Goal: Information Seeking & Learning: Learn about a topic

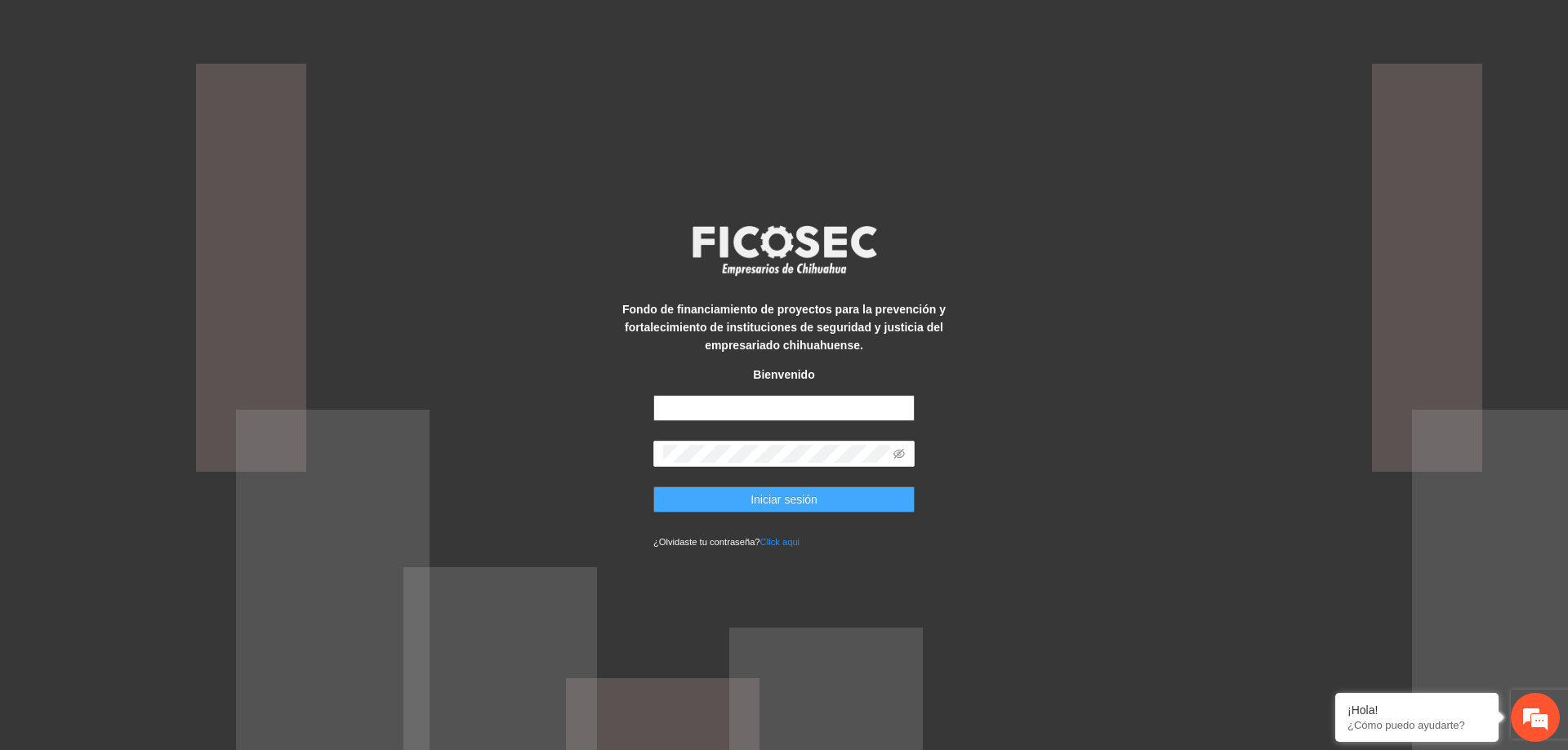
type input "**********"
click at [816, 494] on button "Iniciar sesión" at bounding box center [784, 500] width 261 height 26
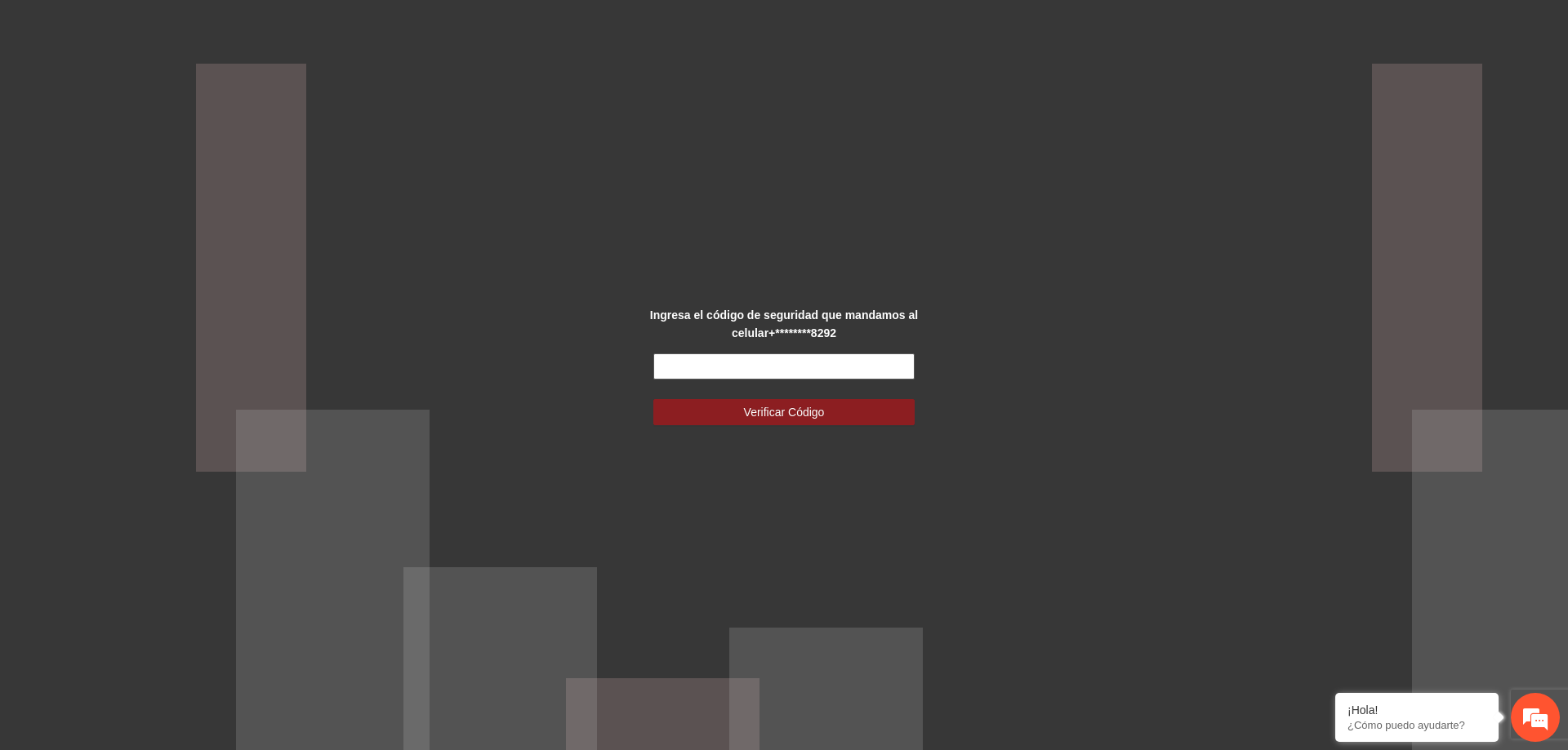
click at [837, 362] on input "text" at bounding box center [784, 367] width 261 height 26
type input "******"
click at [822, 410] on span "Verificar Código" at bounding box center [784, 413] width 81 height 18
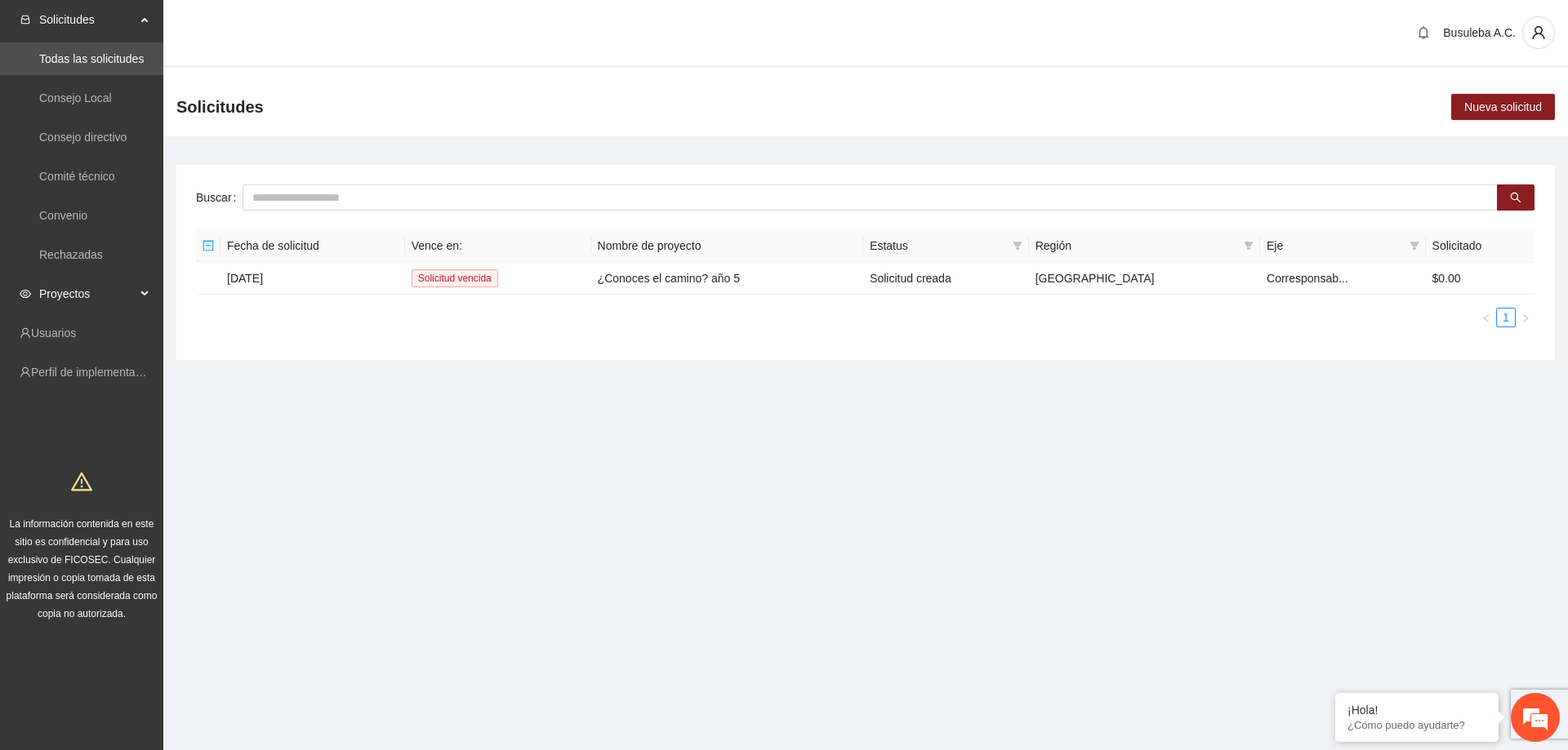
click at [142, 289] on div "Proyectos" at bounding box center [82, 294] width 163 height 33
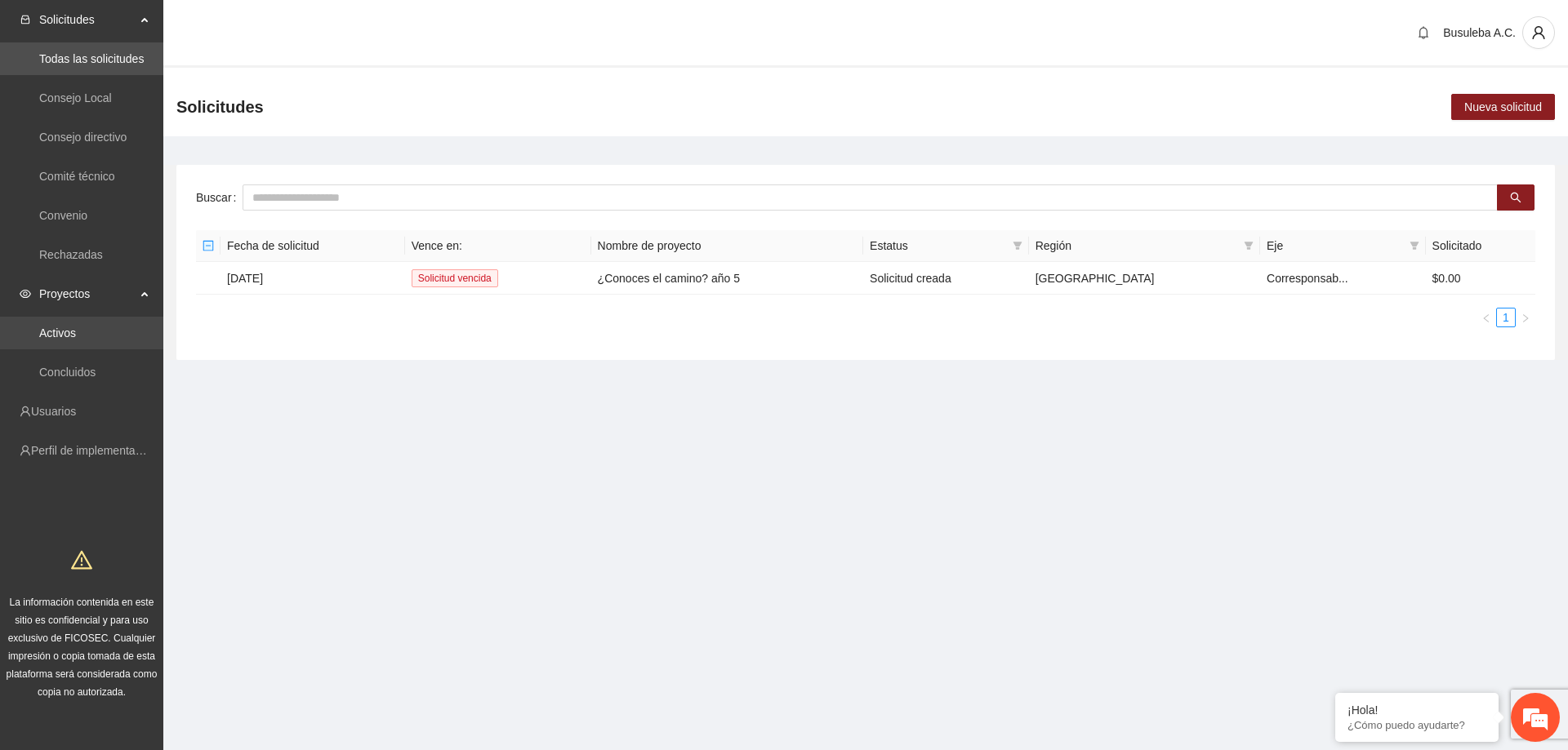
click at [76, 329] on link "Activos" at bounding box center [57, 333] width 37 height 13
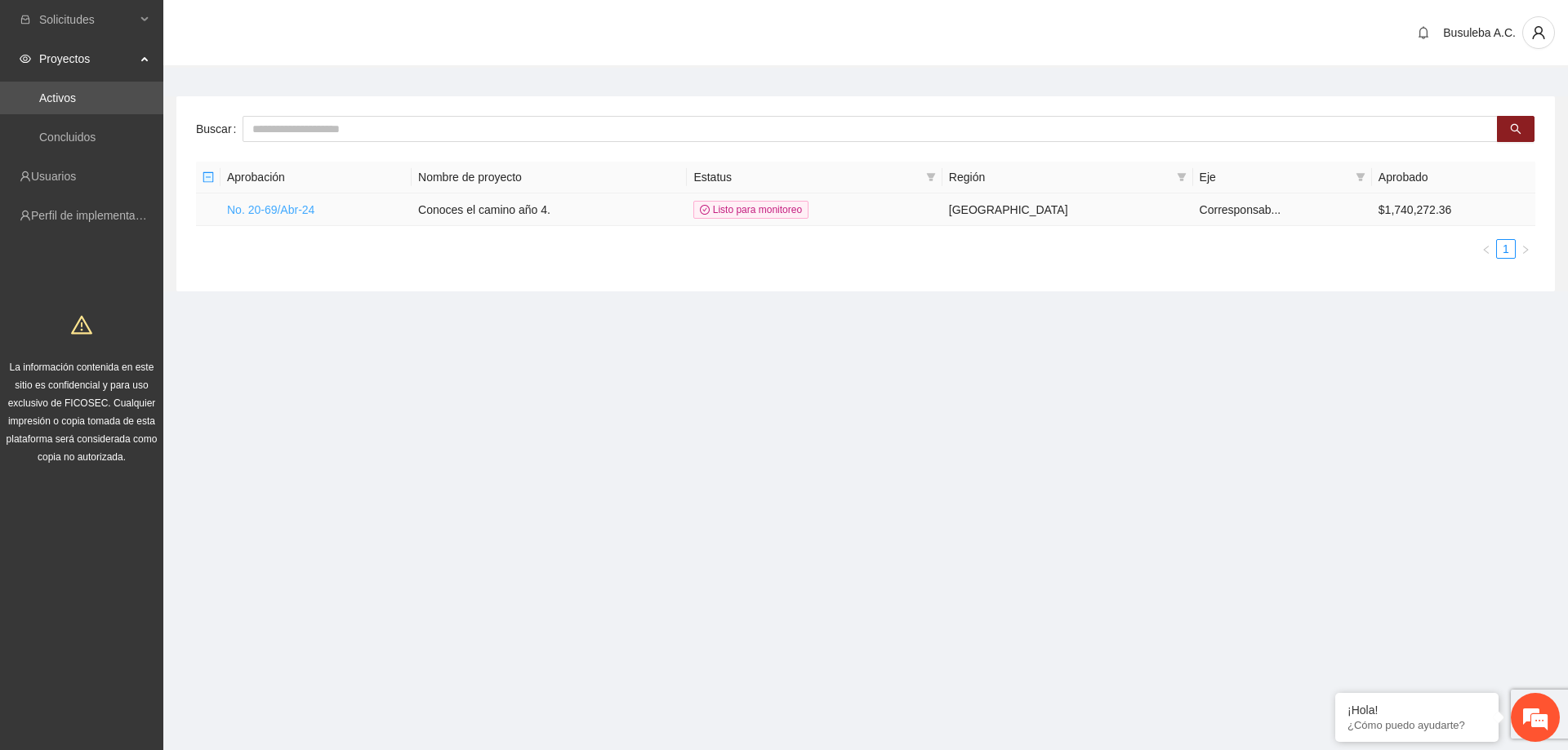
click at [306, 208] on link "No. 20-69/Abr-24" at bounding box center [270, 210] width 87 height 13
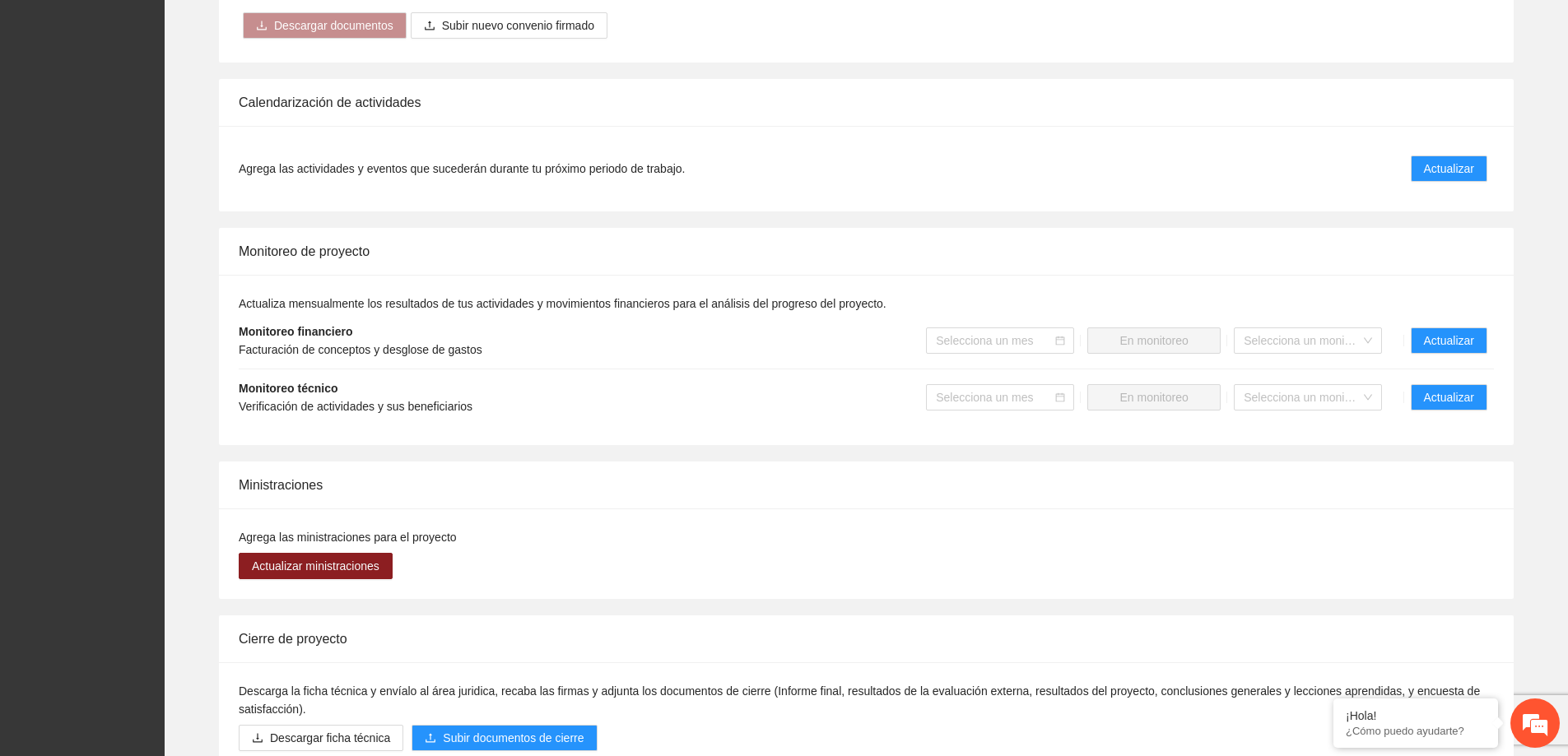
scroll to position [1152, 0]
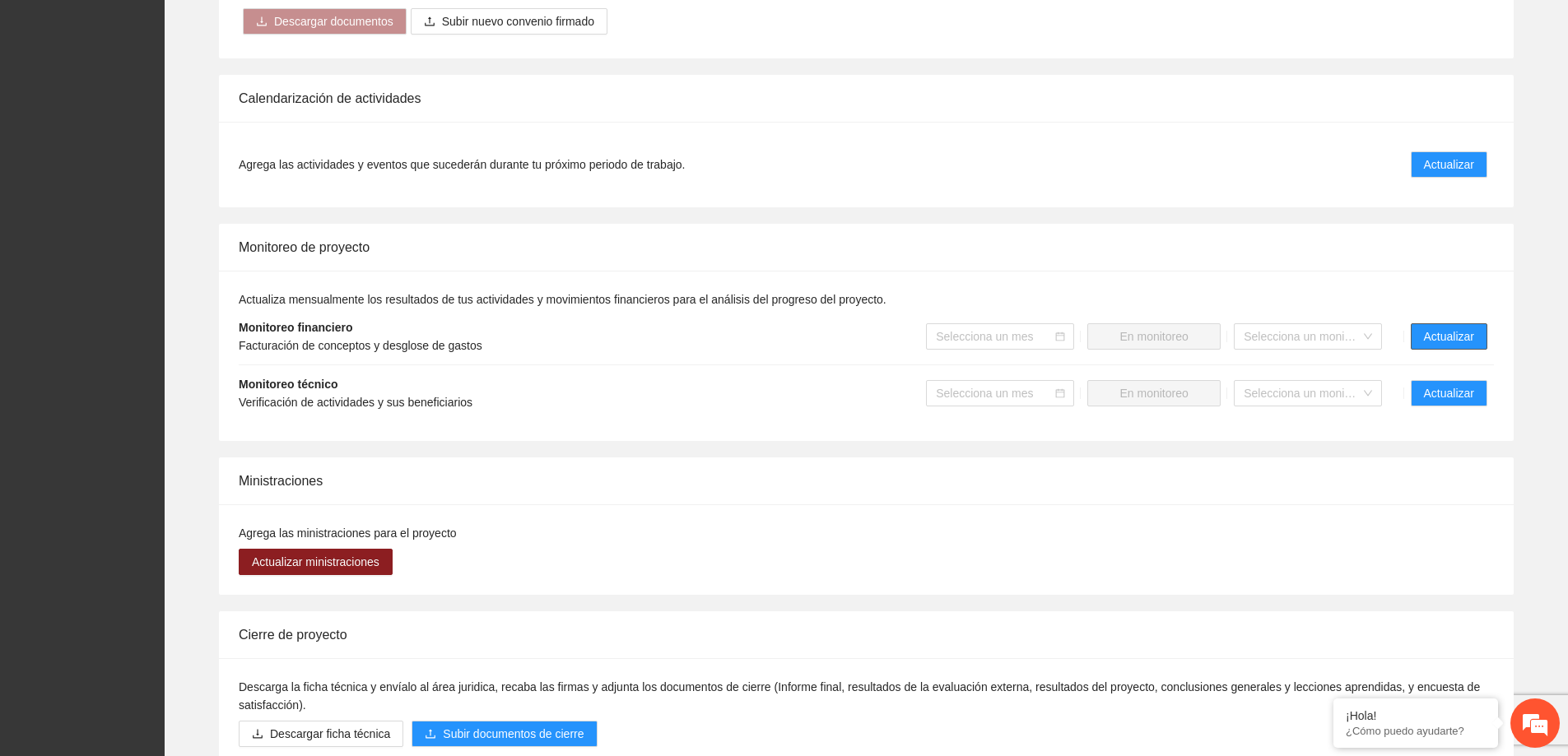
click at [1463, 335] on span "Actualizar" at bounding box center [1449, 337] width 50 height 18
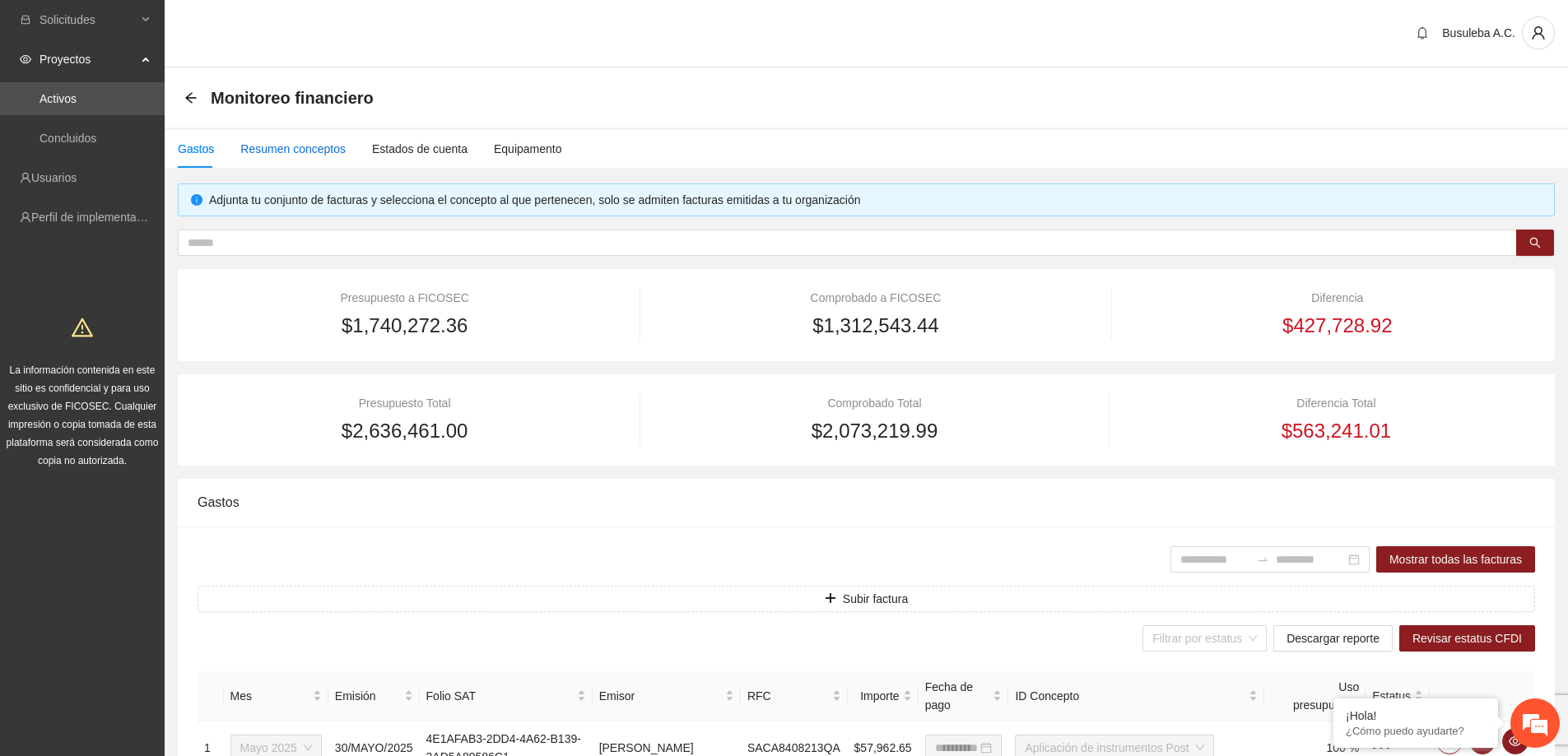
click at [316, 147] on div "Resumen conceptos" at bounding box center [293, 149] width 105 height 18
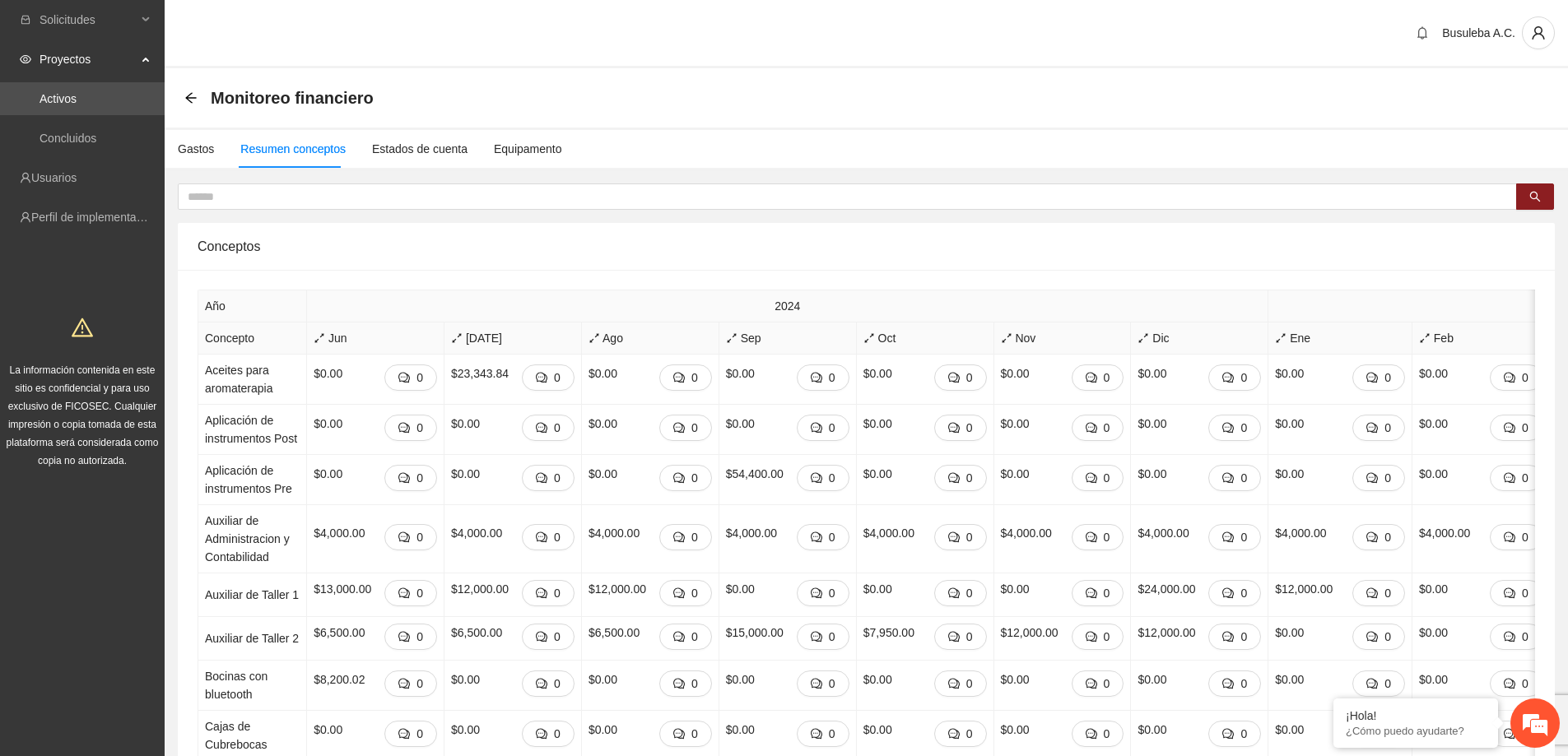
click at [313, 147] on div "Resumen conceptos" at bounding box center [293, 149] width 105 height 18
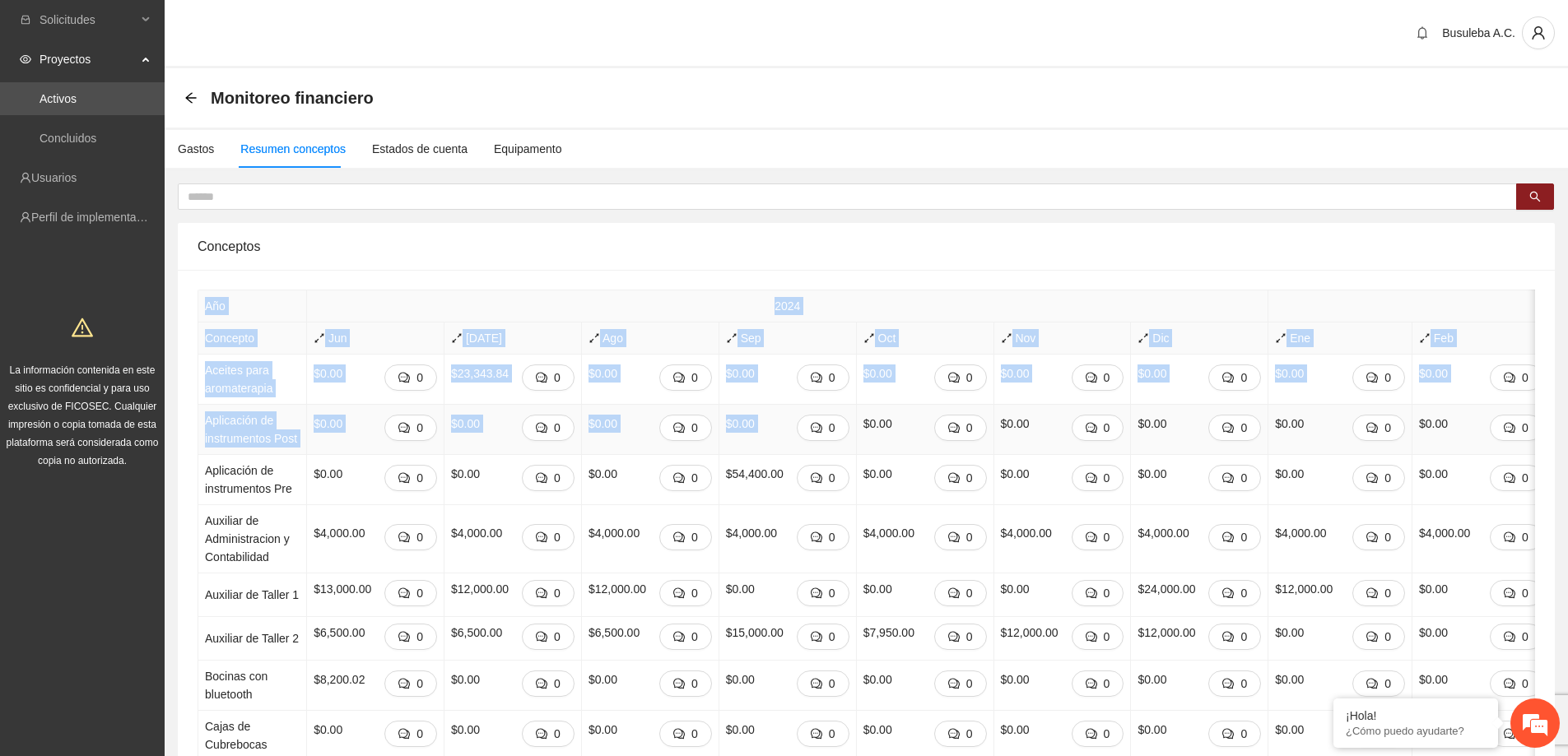
drag, startPoint x: 196, startPoint y: 361, endPoint x: 805, endPoint y: 418, distance: 611.7
click at [198, 340] on th "Concepto" at bounding box center [253, 338] width 109 height 32
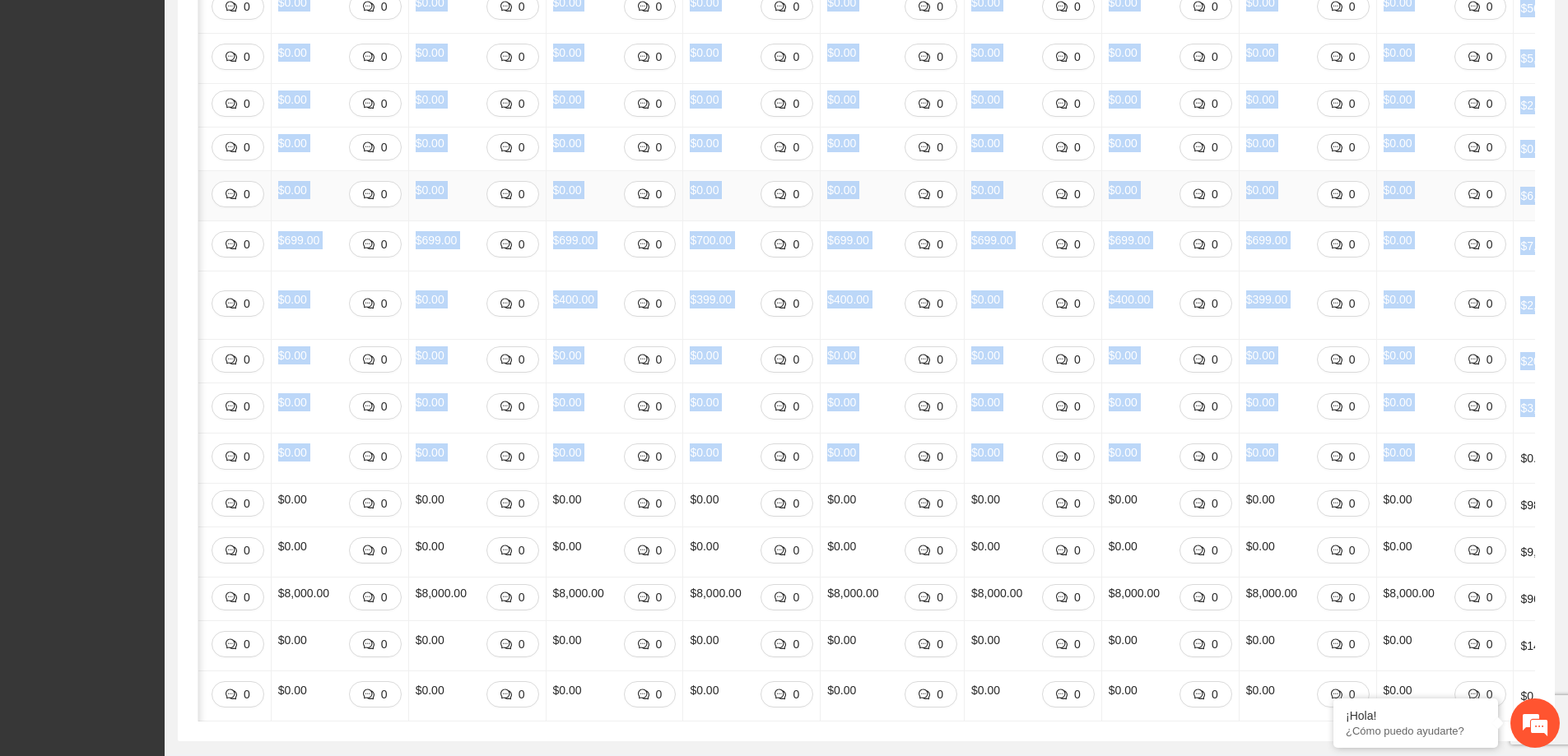
scroll to position [2331, 0]
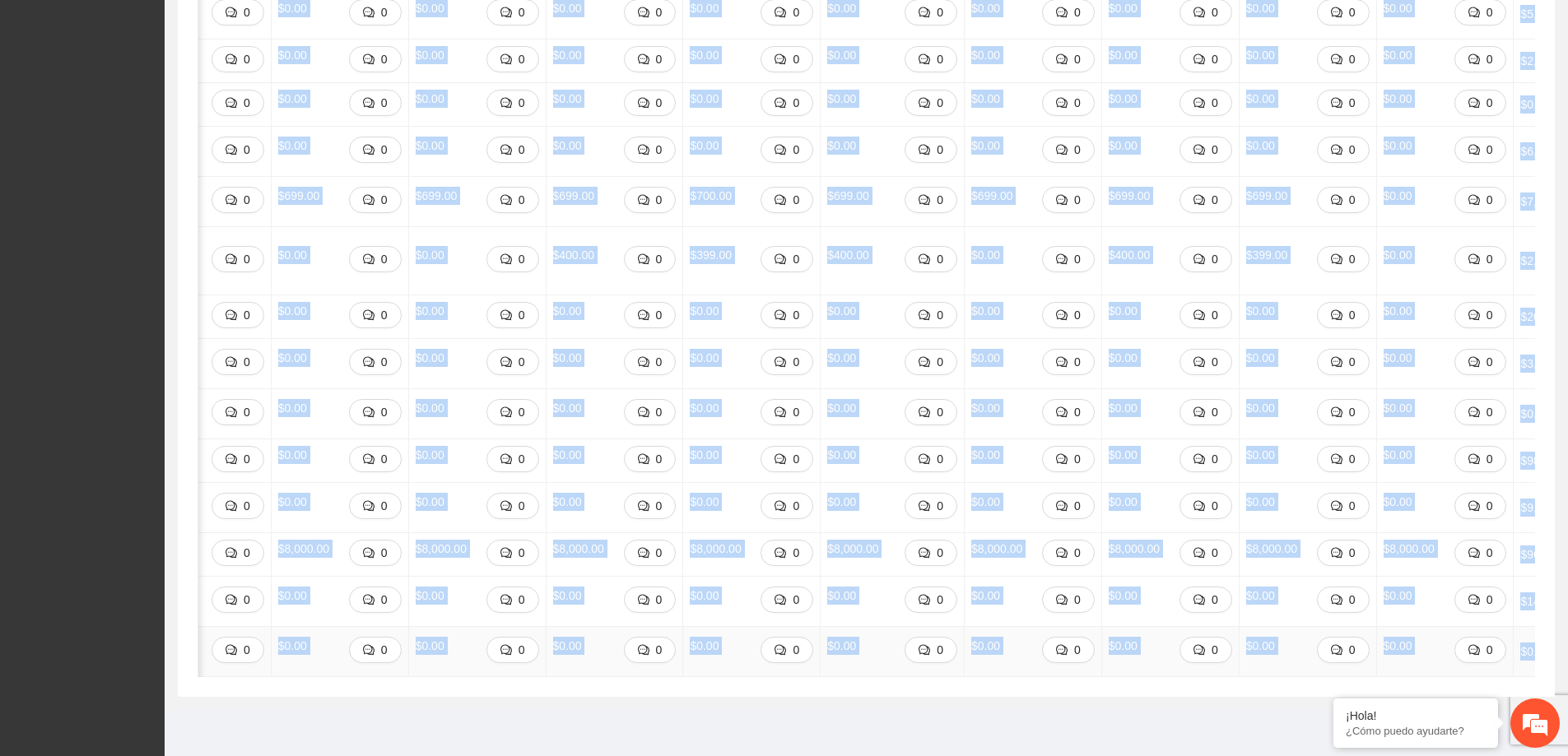
drag, startPoint x: 203, startPoint y: 368, endPoint x: 1534, endPoint y: 662, distance: 1363.1
copy tbody "Loremip dolo sitametconse $9.14 5 $50,326.04 7 $3.37 8 $1.63 3 $0.25 7 $5.87 2 …"
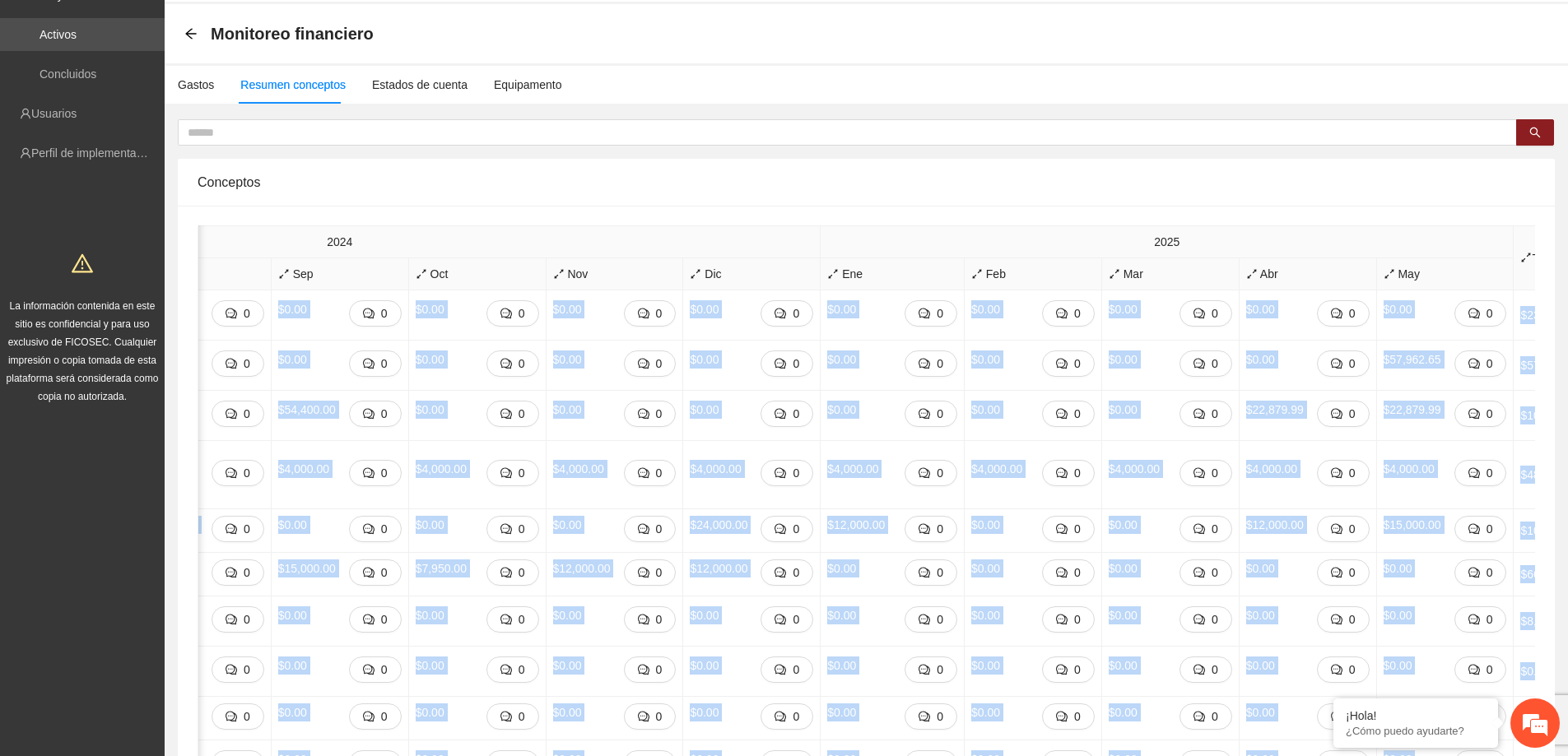
scroll to position [0, 0]
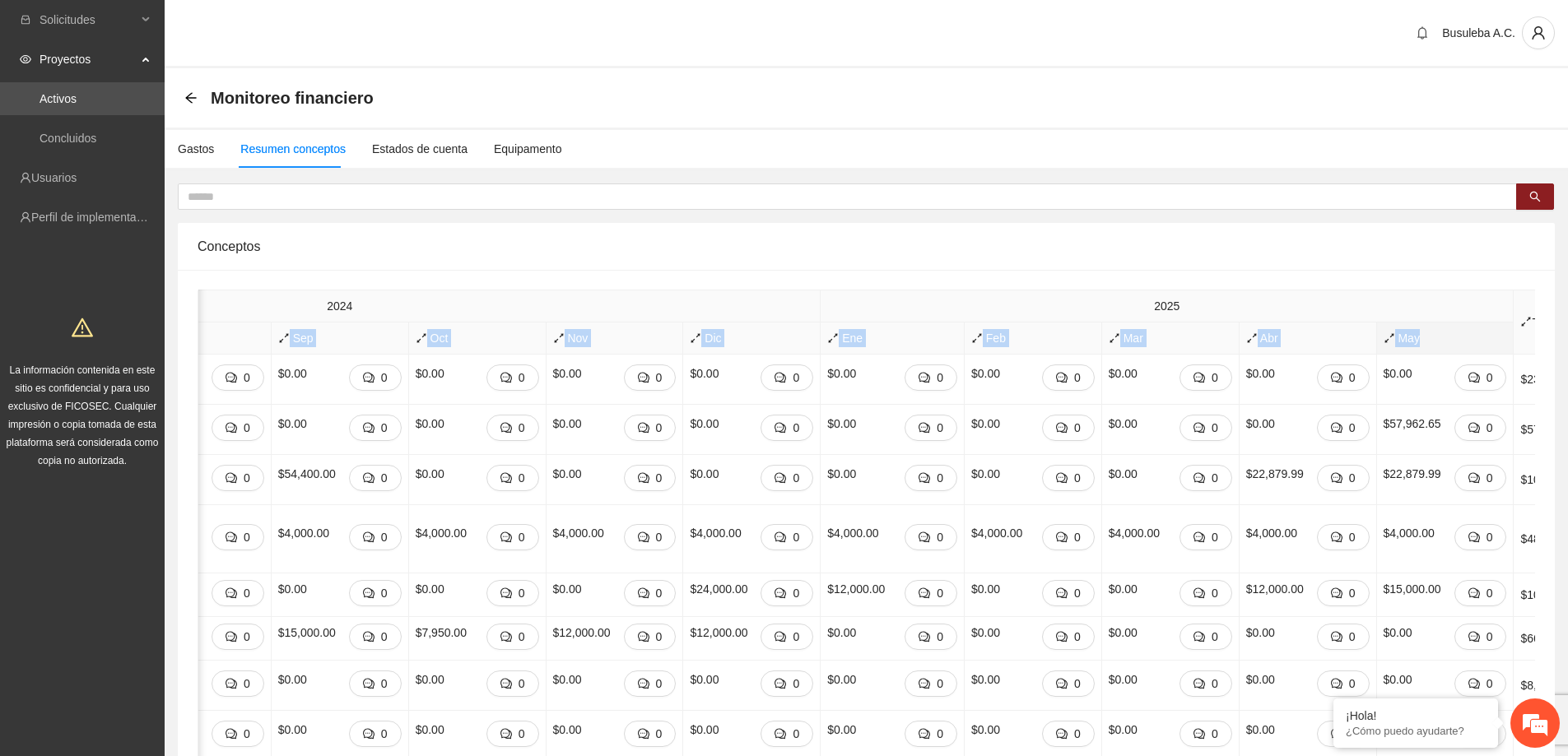
drag, startPoint x: 258, startPoint y: 338, endPoint x: 1457, endPoint y: 340, distance: 1199.0
click at [1457, 340] on tr "Concepto Jun [DATE] Ago Sep Oct Nov Dic Ene Feb Mar Abr May" at bounding box center [670, 338] width 1841 height 32
copy tr "Sep Oct Nov Dic Ene Feb Mar Abr May"
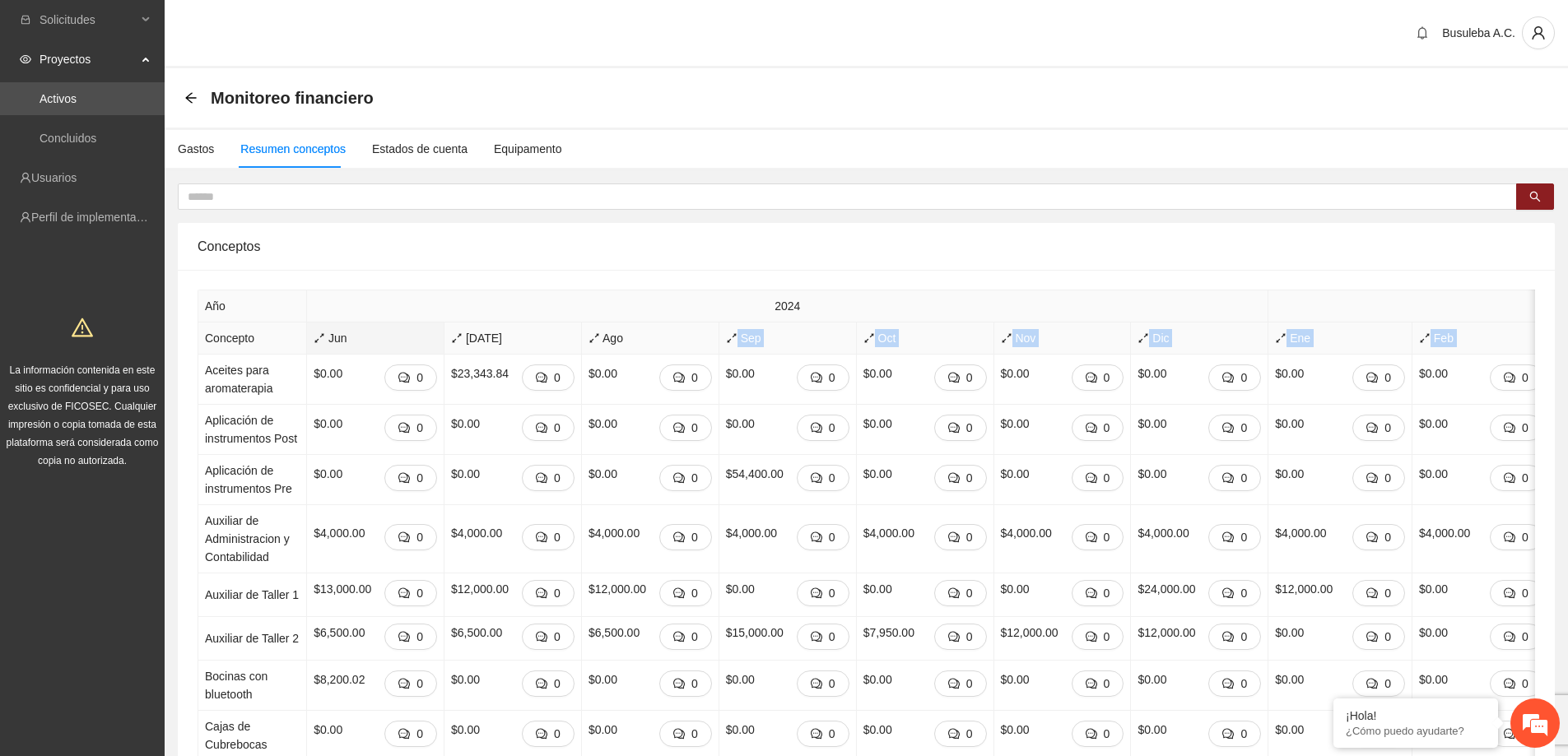
click at [314, 334] on icon "arrows-alt" at bounding box center [320, 338] width 12 height 12
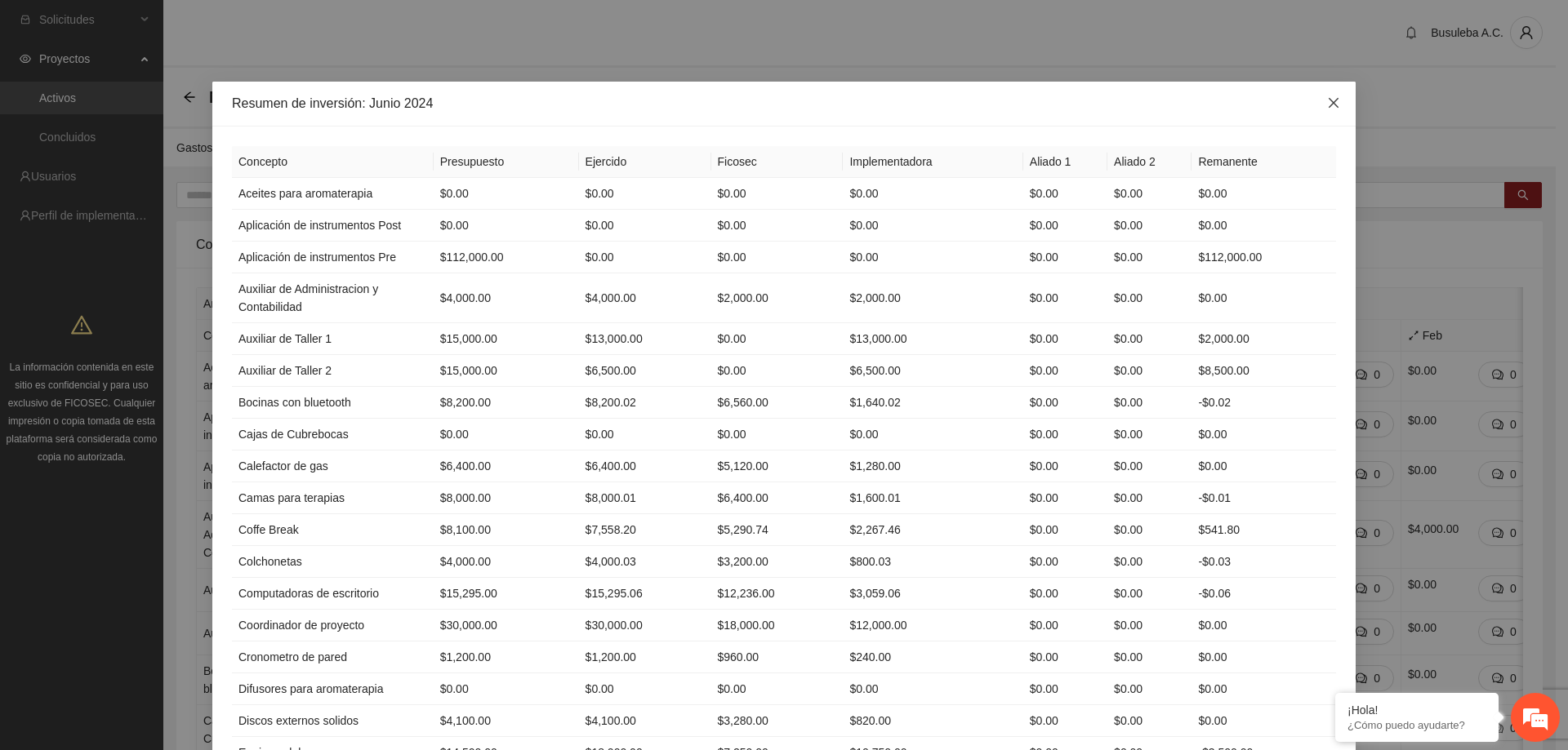
click at [1314, 98] on span "Close" at bounding box center [1333, 104] width 44 height 44
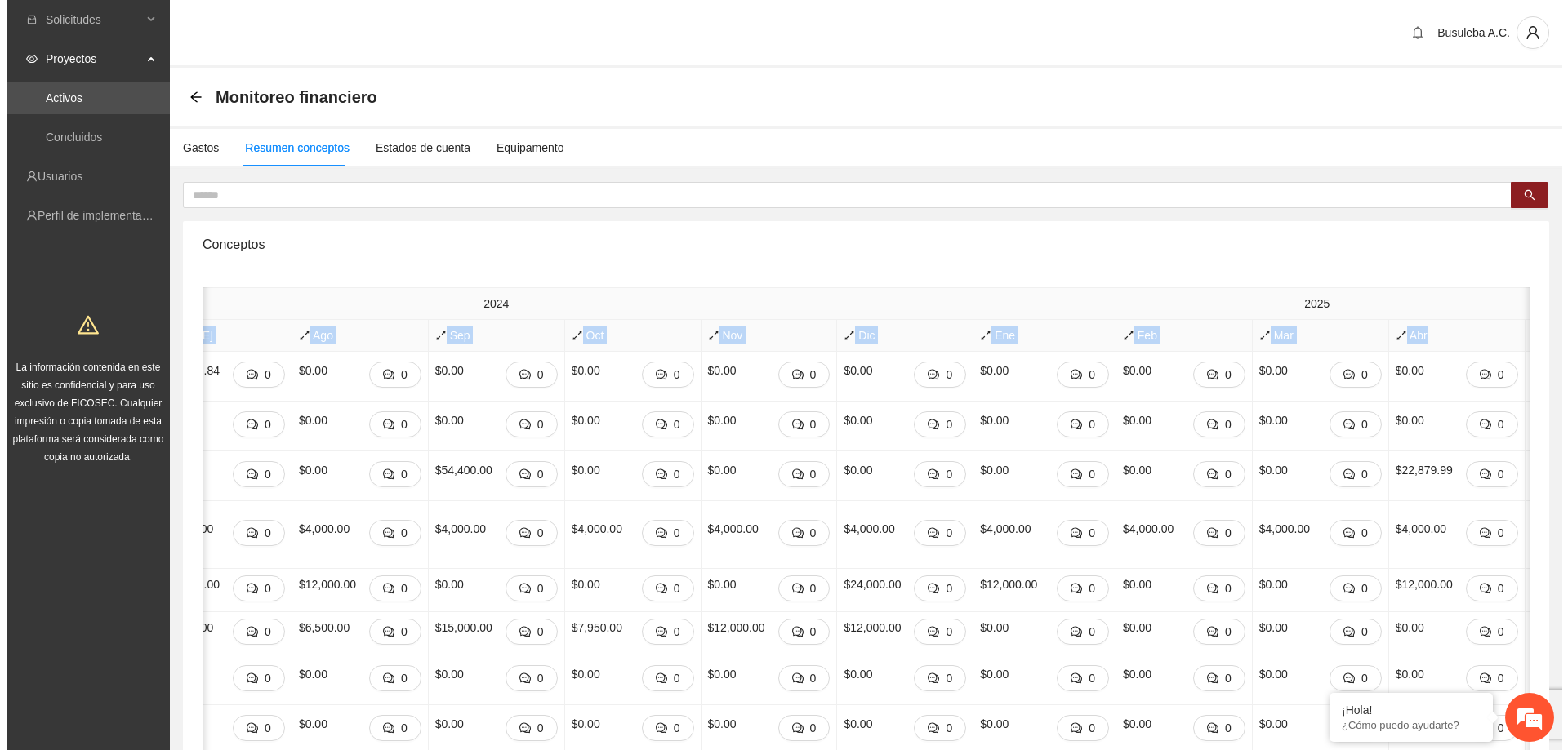
scroll to position [0, 444]
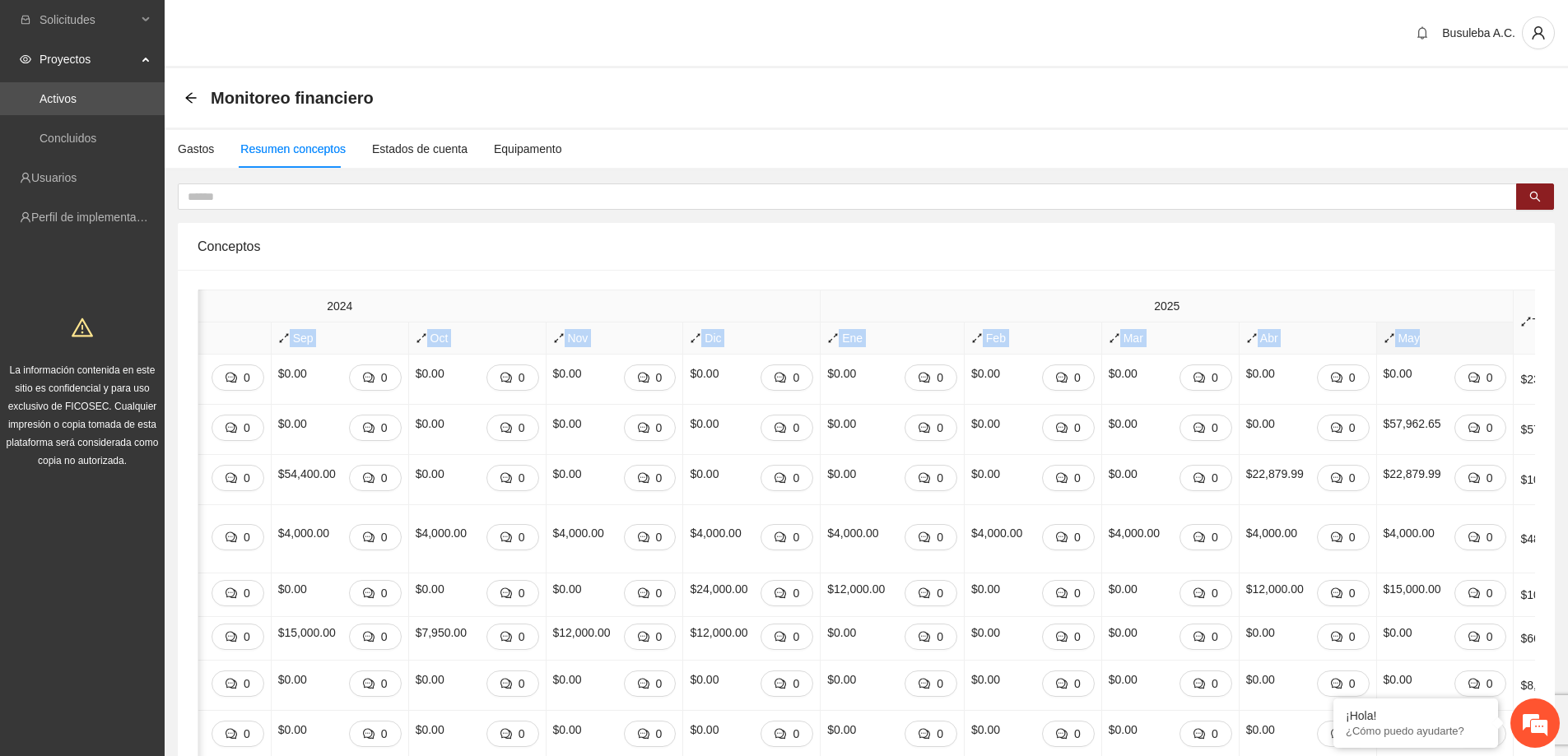
drag, startPoint x: 316, startPoint y: 336, endPoint x: 1386, endPoint y: 337, distance: 1070.0
click at [1386, 337] on tr "Concepto Jun [DATE] Ago Sep Oct Nov Dic Ene Feb Mar Abr May" at bounding box center [670, 338] width 1841 height 32
copy tr "un [DATE] Ago Sep Oct Nov Dic Ene Feb Mar Abr May"
click at [1520, 317] on span "Total" at bounding box center [1552, 323] width 64 height 18
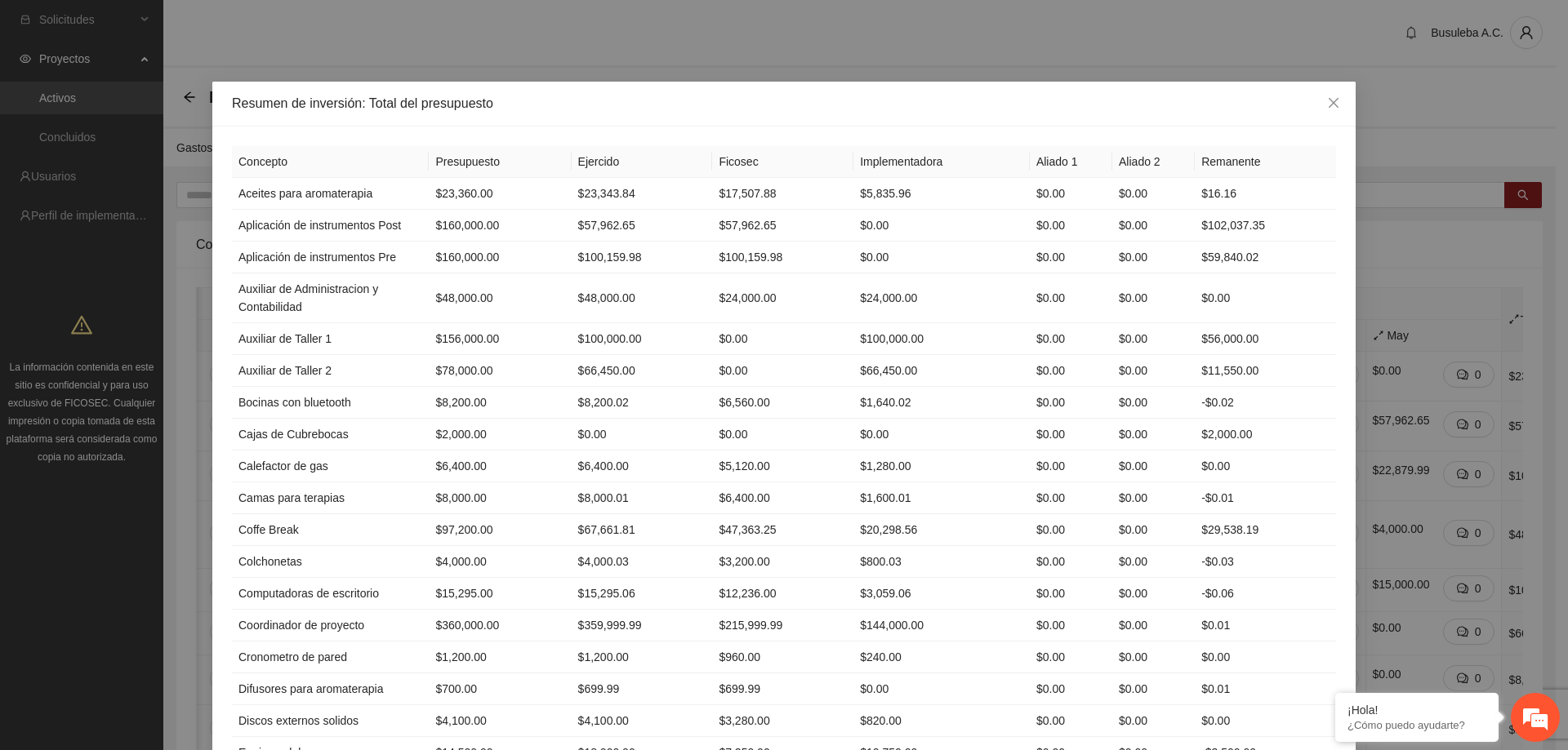
drag, startPoint x: 1489, startPoint y: 315, endPoint x: 1492, endPoint y: 290, distance: 25.2
click at [1492, 290] on div "Resumen de inversión: Total del presupuesto Concepto Presupuesto Ejercido Ficos…" at bounding box center [784, 375] width 1568 height 750
drag, startPoint x: 228, startPoint y: 103, endPoint x: 493, endPoint y: 103, distance: 265.0
click at [493, 103] on div "Resumen de inversión: Total del presupuesto" at bounding box center [784, 104] width 1104 height 18
copy div "Resumen de inversión: Total del presupuesto"
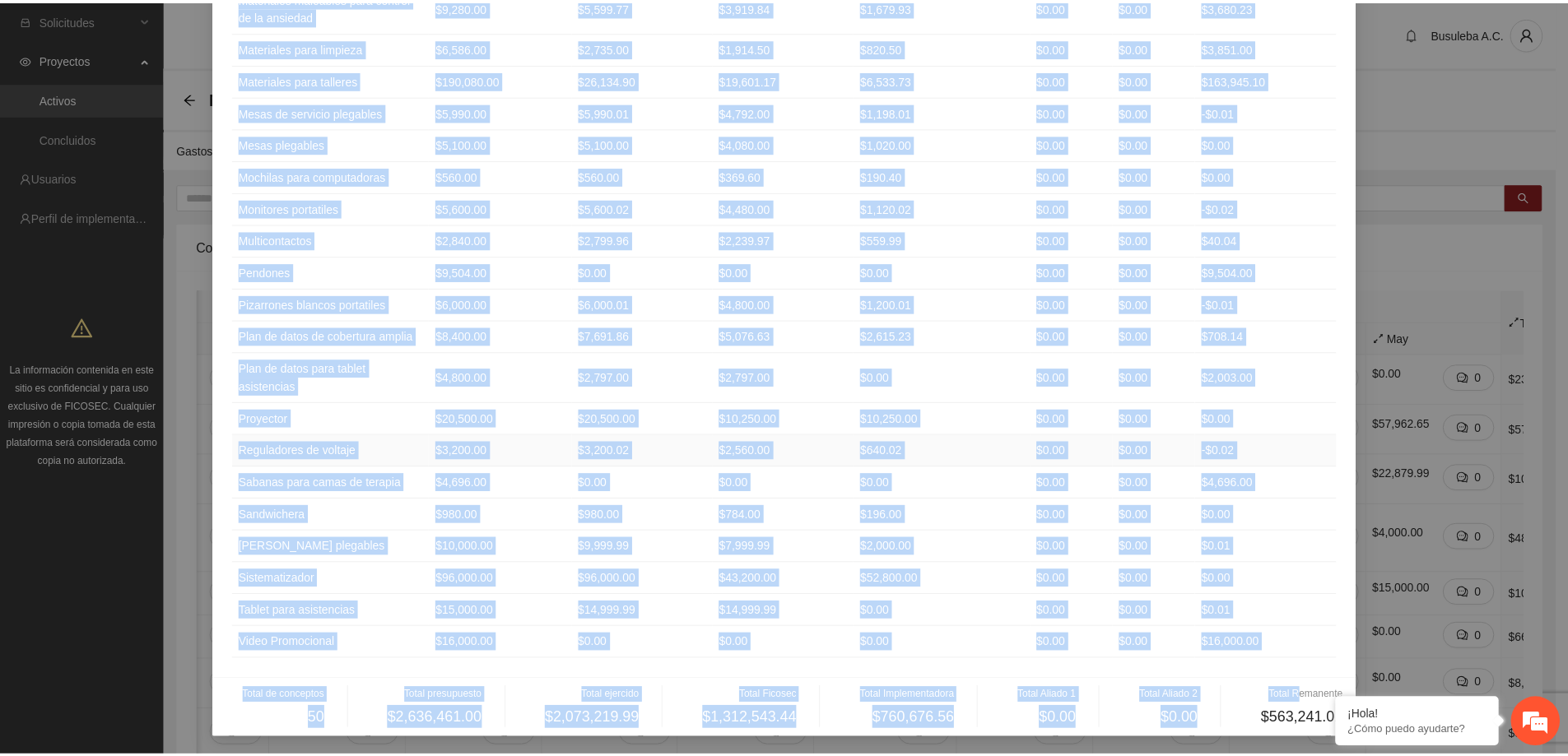
scroll to position [1235, 0]
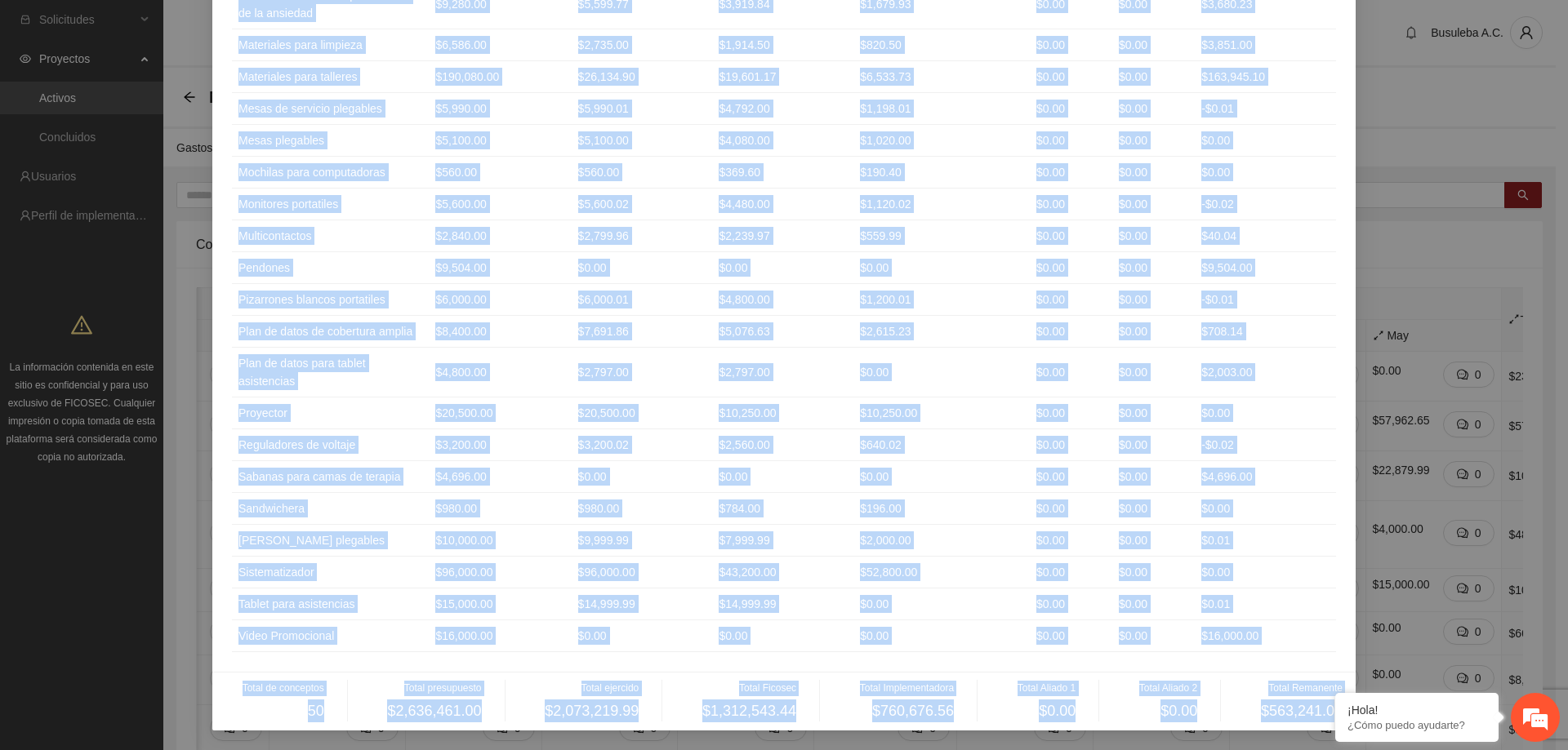
drag, startPoint x: 231, startPoint y: 159, endPoint x: 1331, endPoint y: 711, distance: 1230.7
copy div "Loremips Dolorsitame Consecte Adipisc Elitseddoeiusm Tempor 5 Incidi 8 Utlabore…"
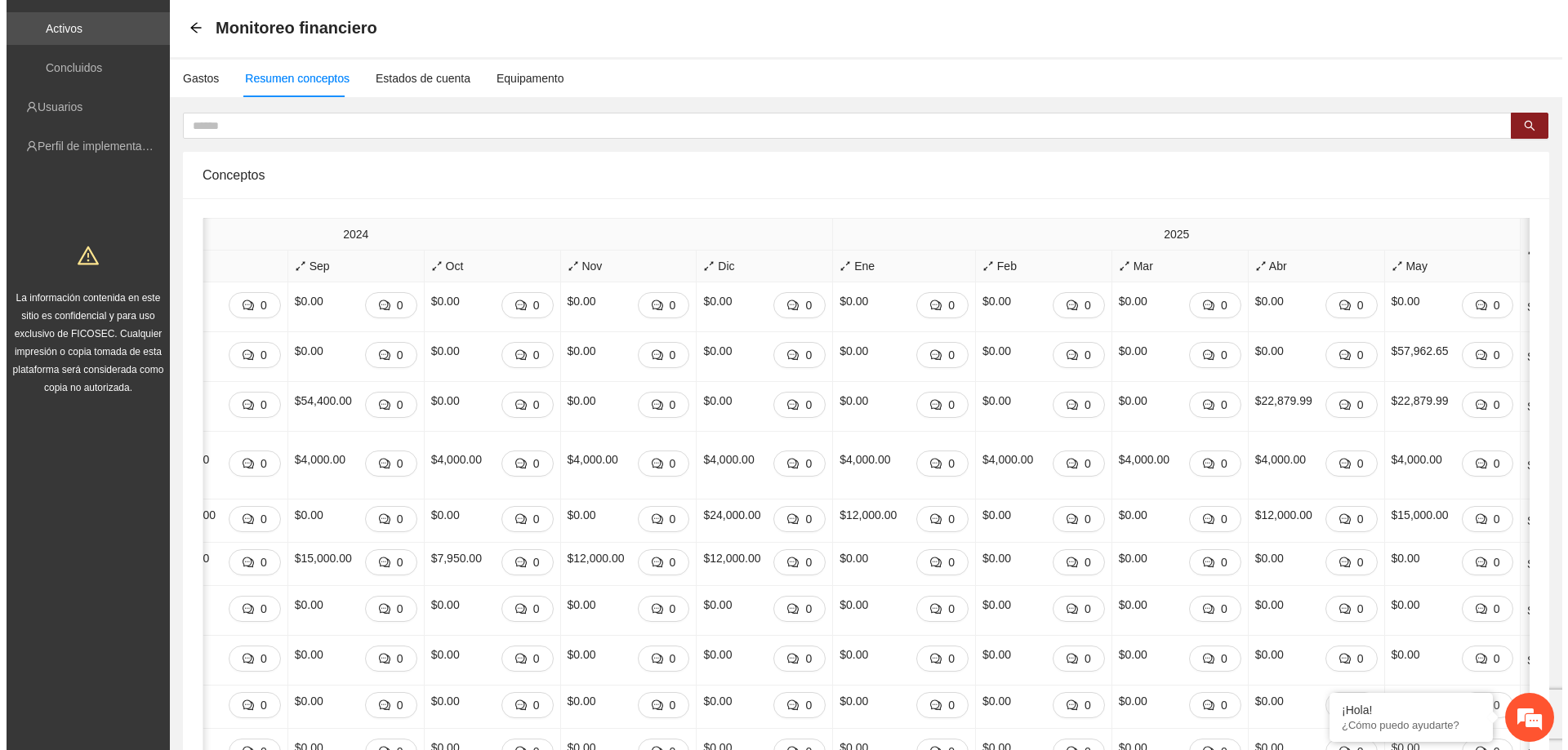
scroll to position [0, 0]
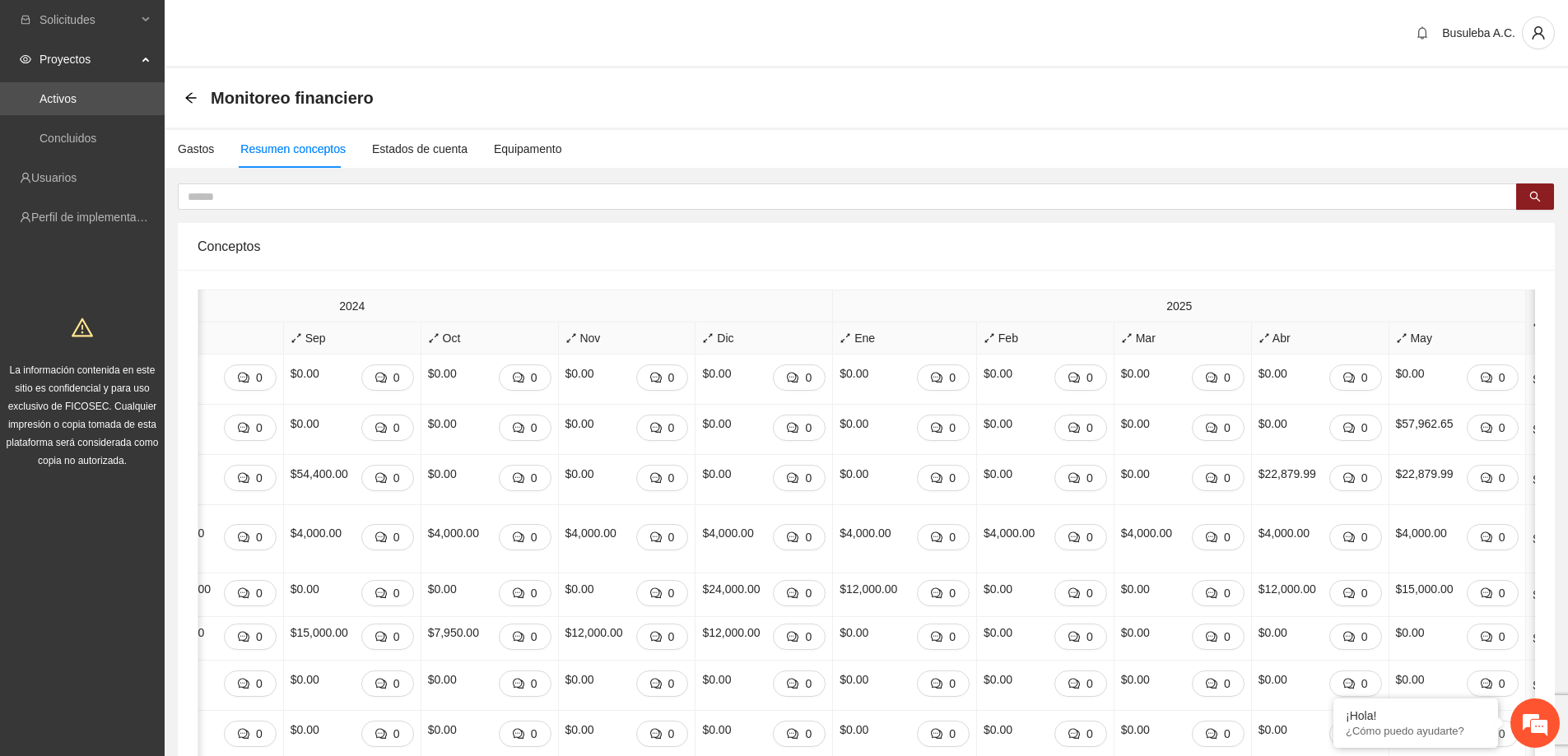
click at [1533, 322] on span "Total" at bounding box center [1565, 323] width 64 height 18
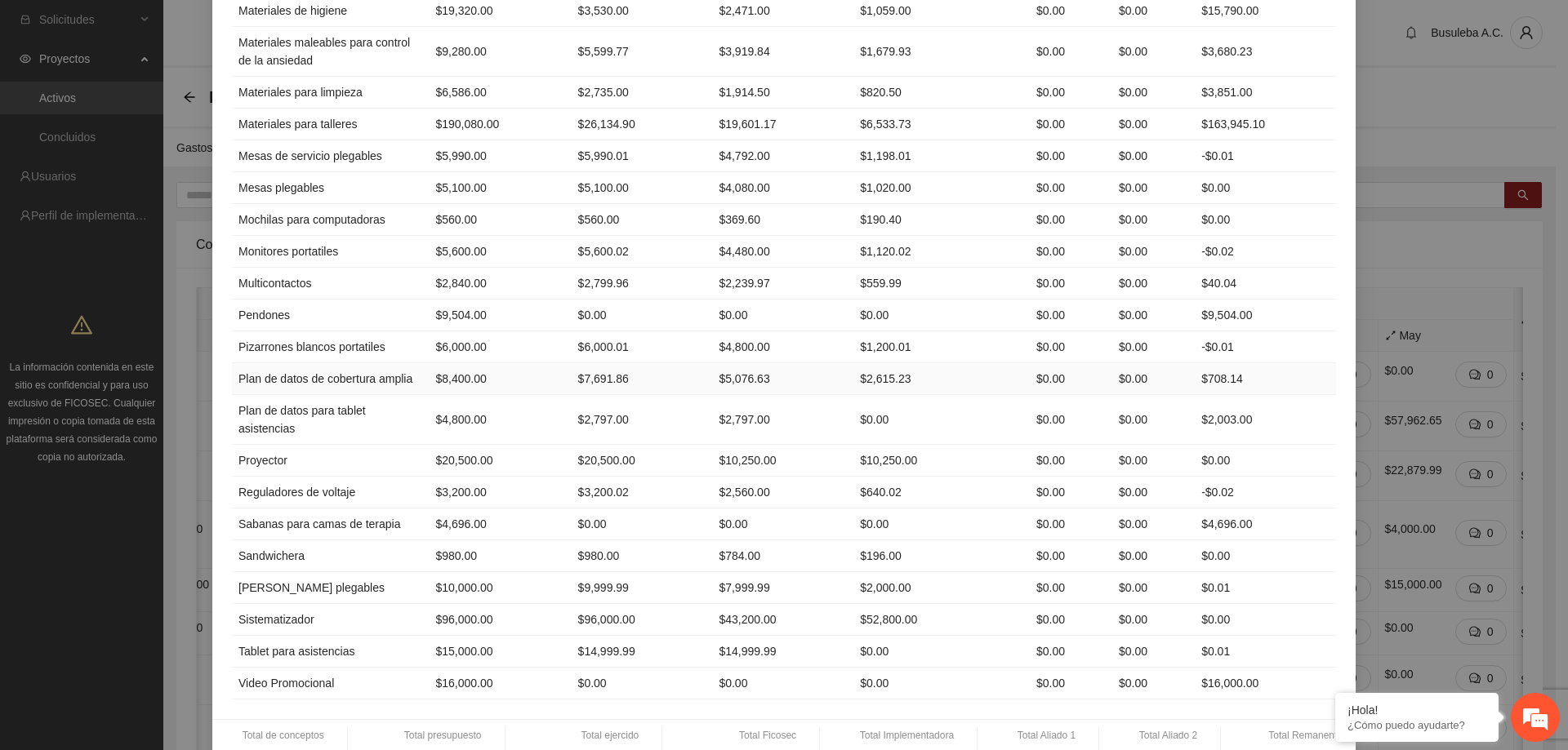
scroll to position [1225, 0]
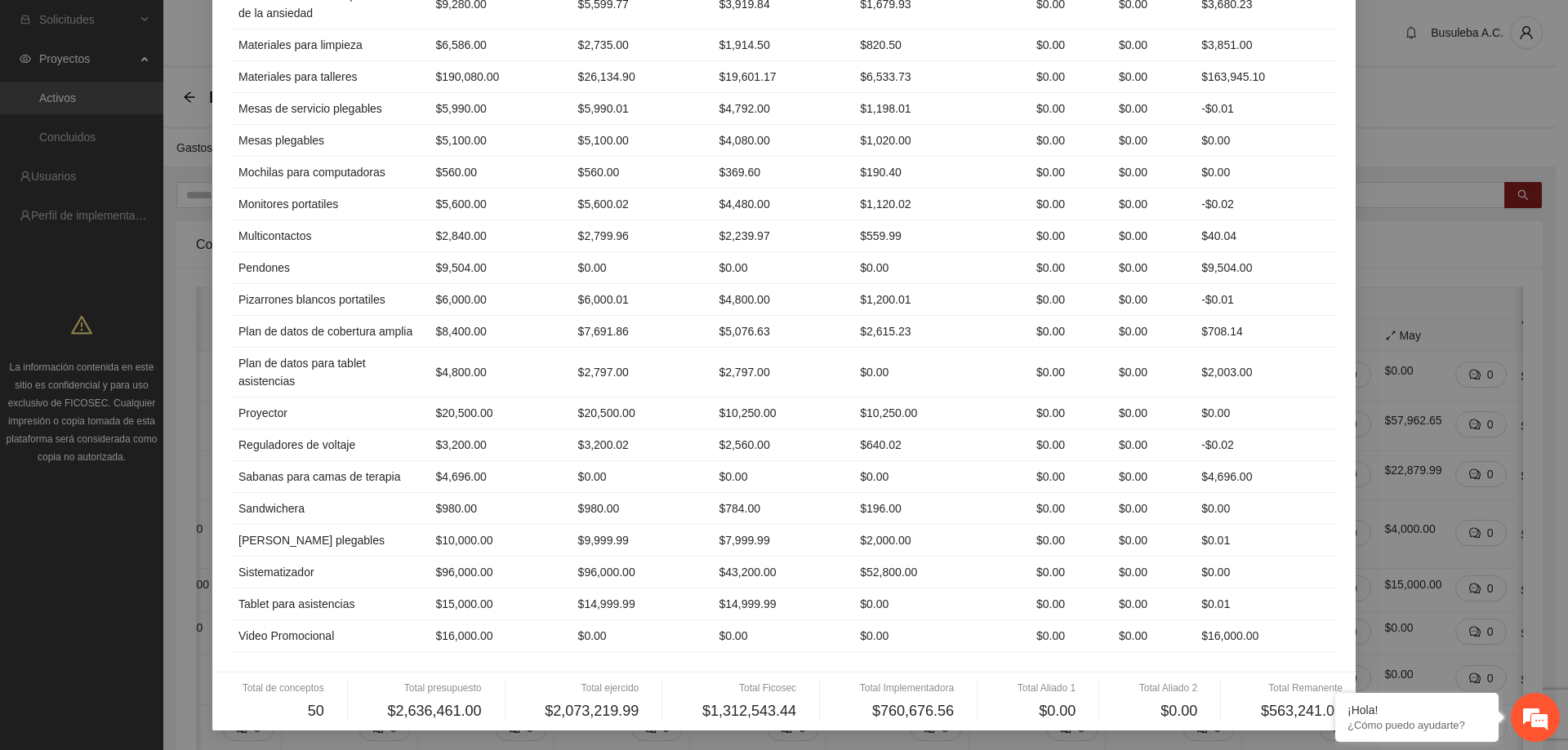
click at [289, 689] on div "Total de conceptos" at bounding box center [275, 688] width 99 height 16
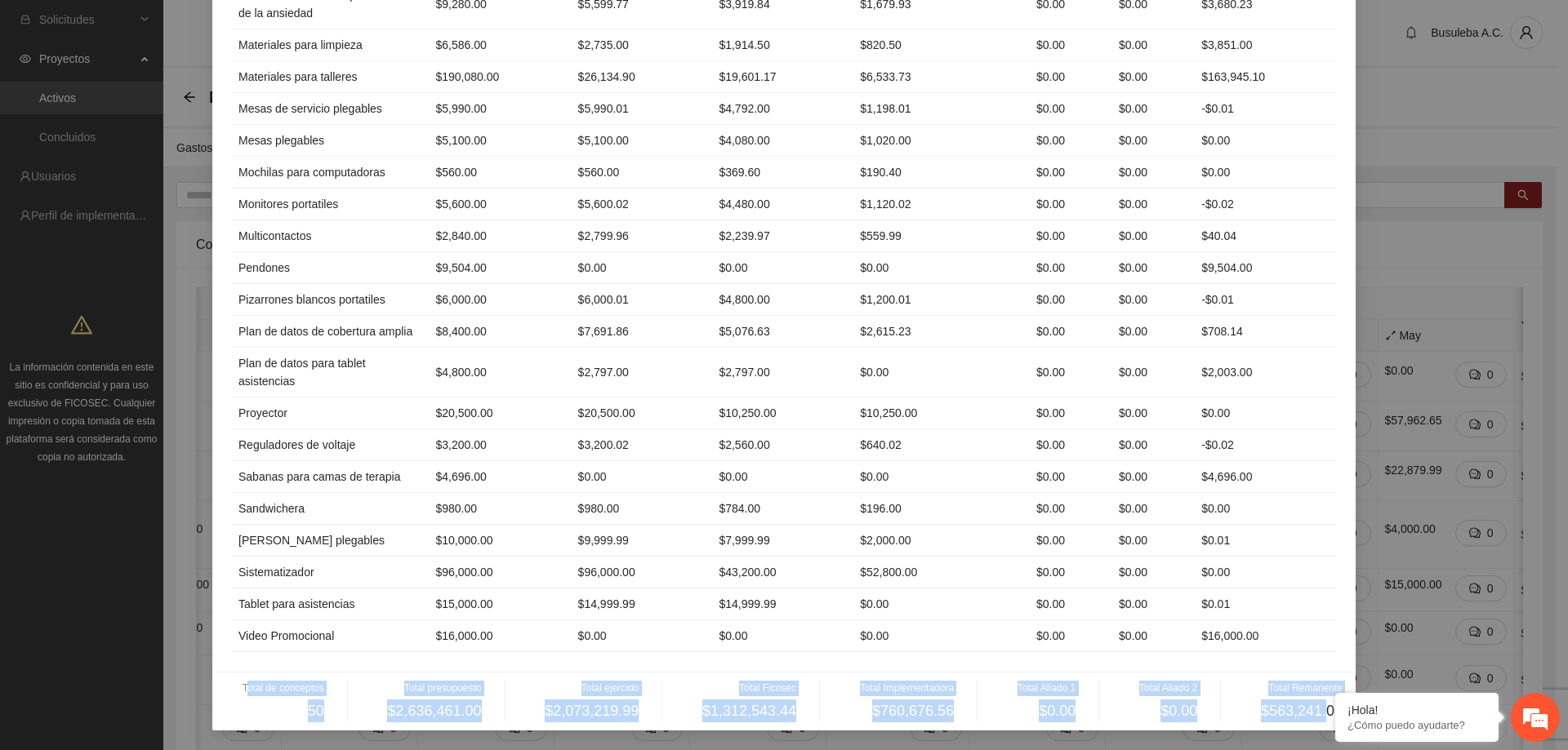
drag, startPoint x: 245, startPoint y: 690, endPoint x: 1322, endPoint y: 703, distance: 1077.1
click at [1322, 703] on div "Total de conceptos 50 Total presupuesto $2,636,461.00 Total ejercido $2,073,219…" at bounding box center [784, 701] width 1117 height 42
copy div "otal de conceptos 50 Total presupuesto $2,636,461.00 Total ejercido $2,073,219.…"
click at [1321, 465] on td "$4,696.00" at bounding box center [1265, 477] width 141 height 32
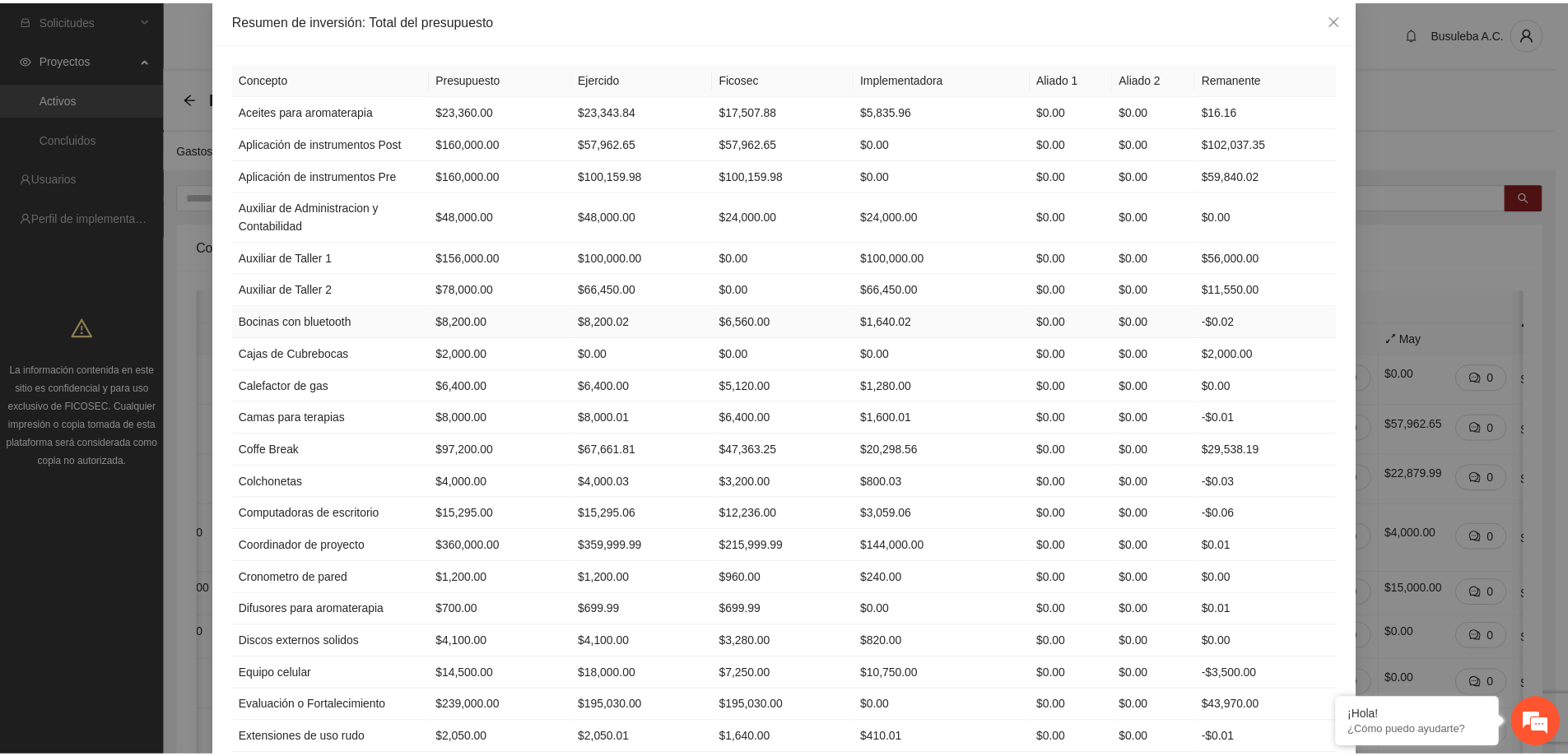
scroll to position [0, 0]
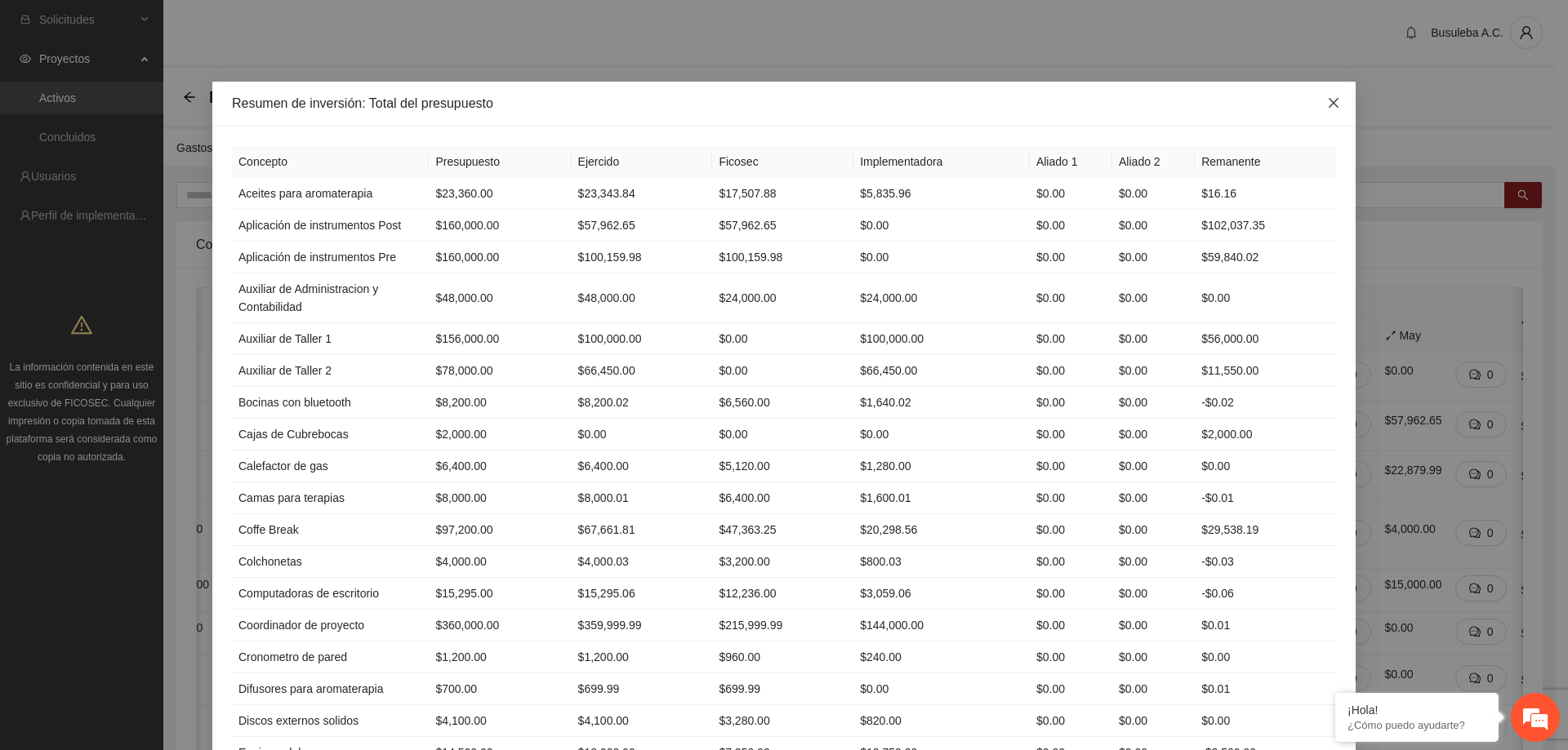
click at [1329, 101] on icon "close" at bounding box center [1333, 103] width 10 height 10
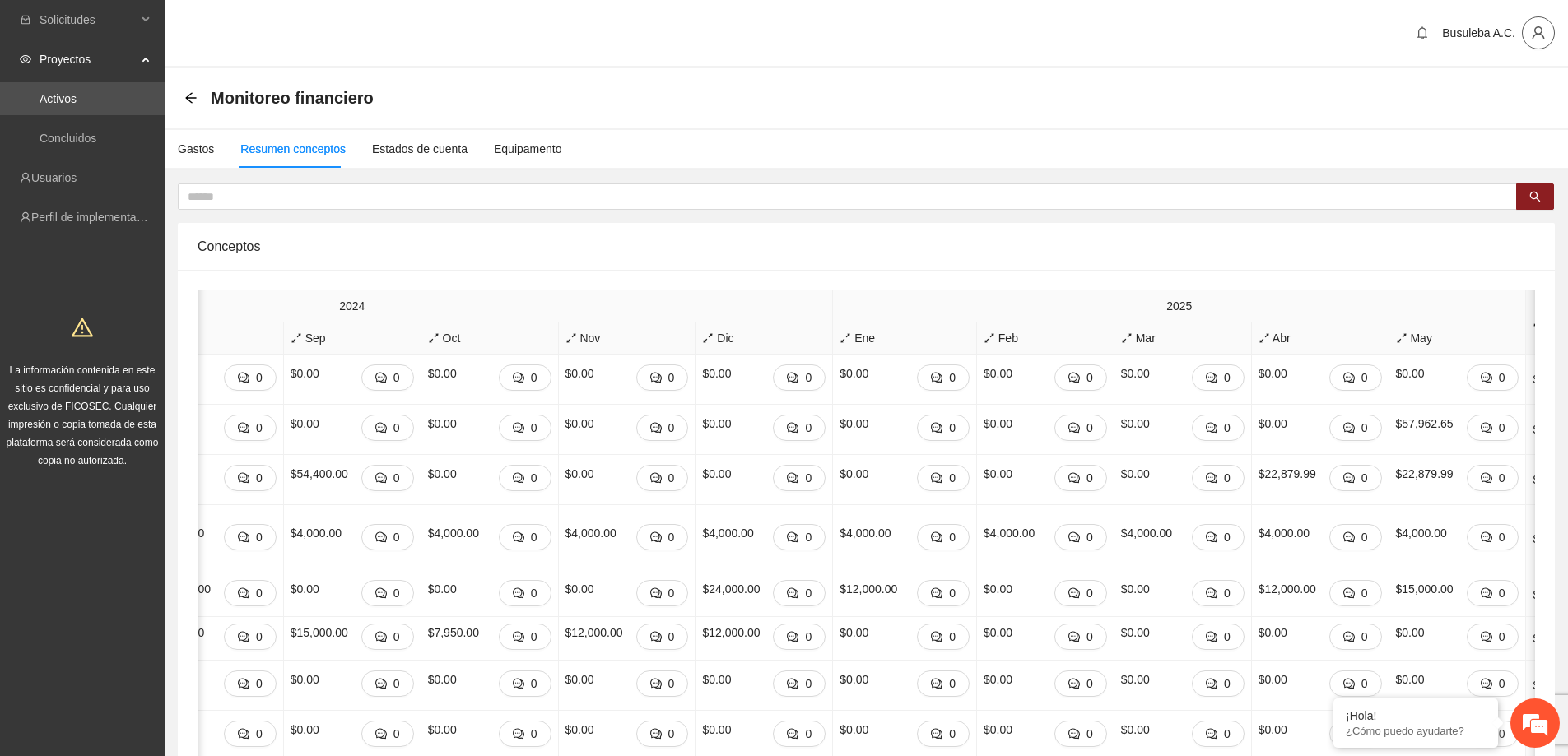
click at [1536, 32] on icon "user" at bounding box center [1538, 33] width 12 height 13
click at [1489, 95] on span "Cerrar sesión" at bounding box center [1496, 96] width 104 height 18
